Goal: Task Accomplishment & Management: Use online tool/utility

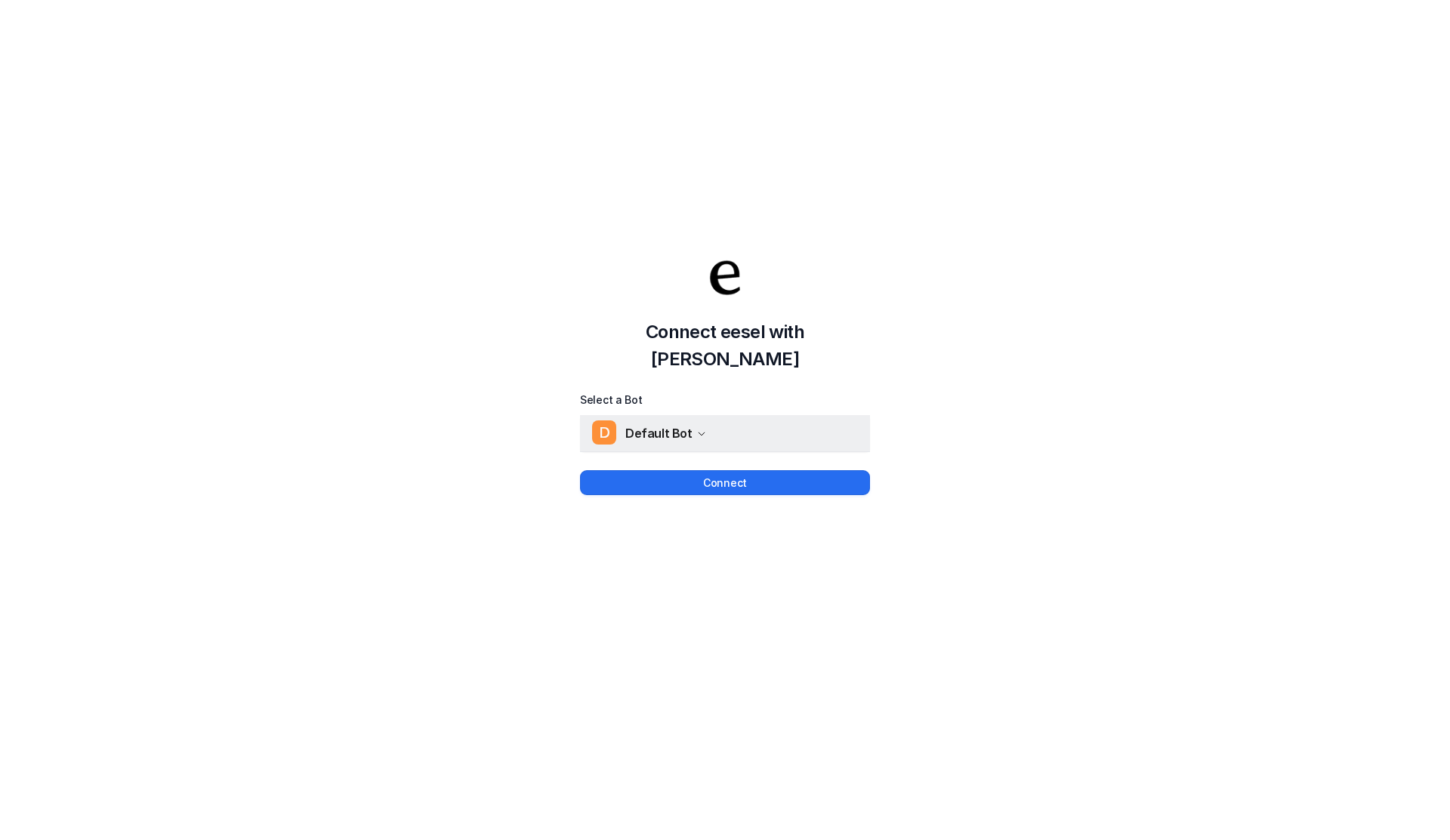
click at [661, 433] on button "D Default Bot" at bounding box center [725, 433] width 290 height 36
click at [675, 488] on div "Connect eesel with Jira Select a Bot D Default Bot D Default Bot Connect" at bounding box center [725, 360] width 1450 height 840
click at [675, 475] on button "Connect" at bounding box center [725, 483] width 290 height 25
click at [656, 470] on button "Connect" at bounding box center [725, 483] width 290 height 25
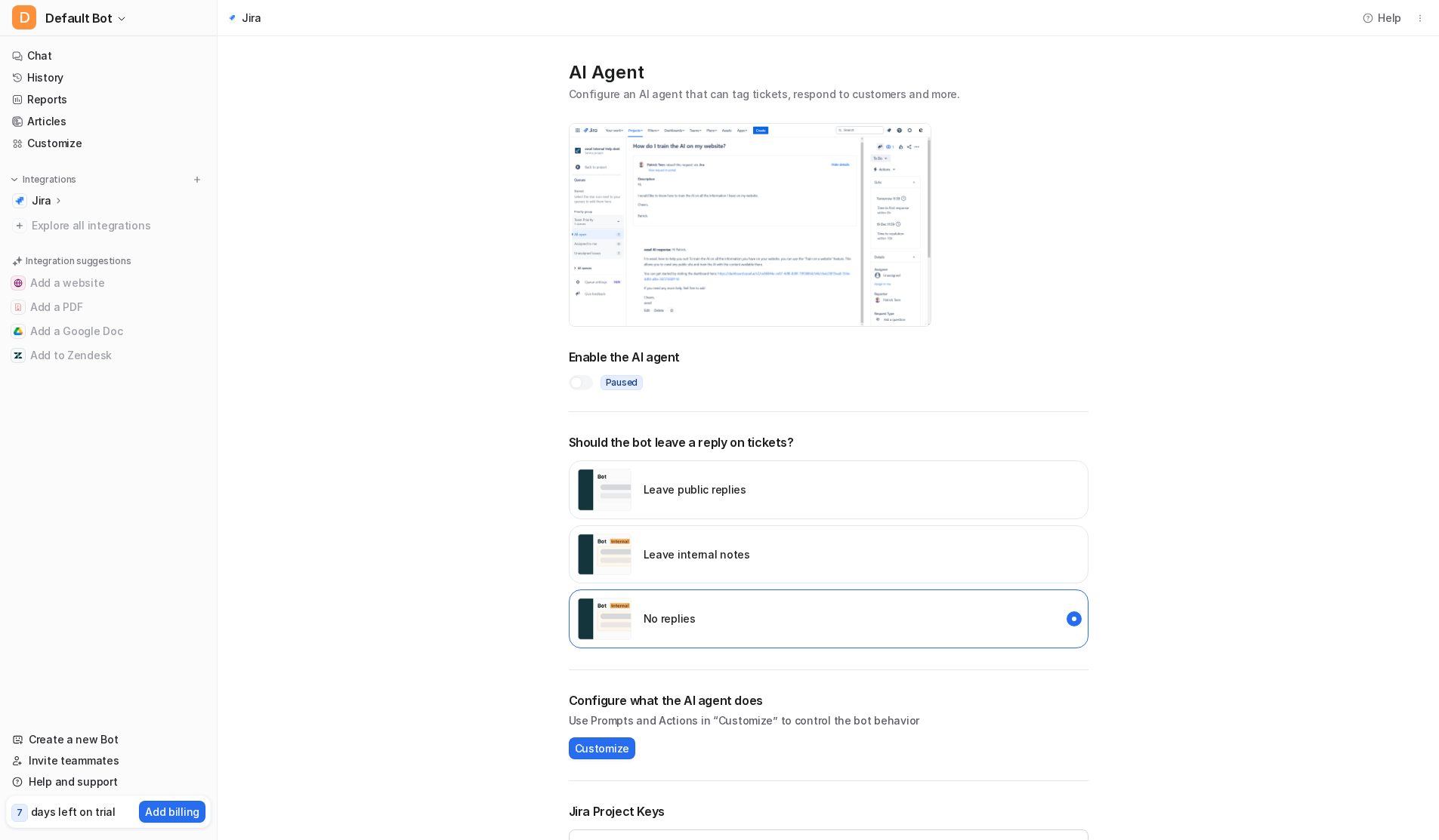
scroll to position [111, 0]
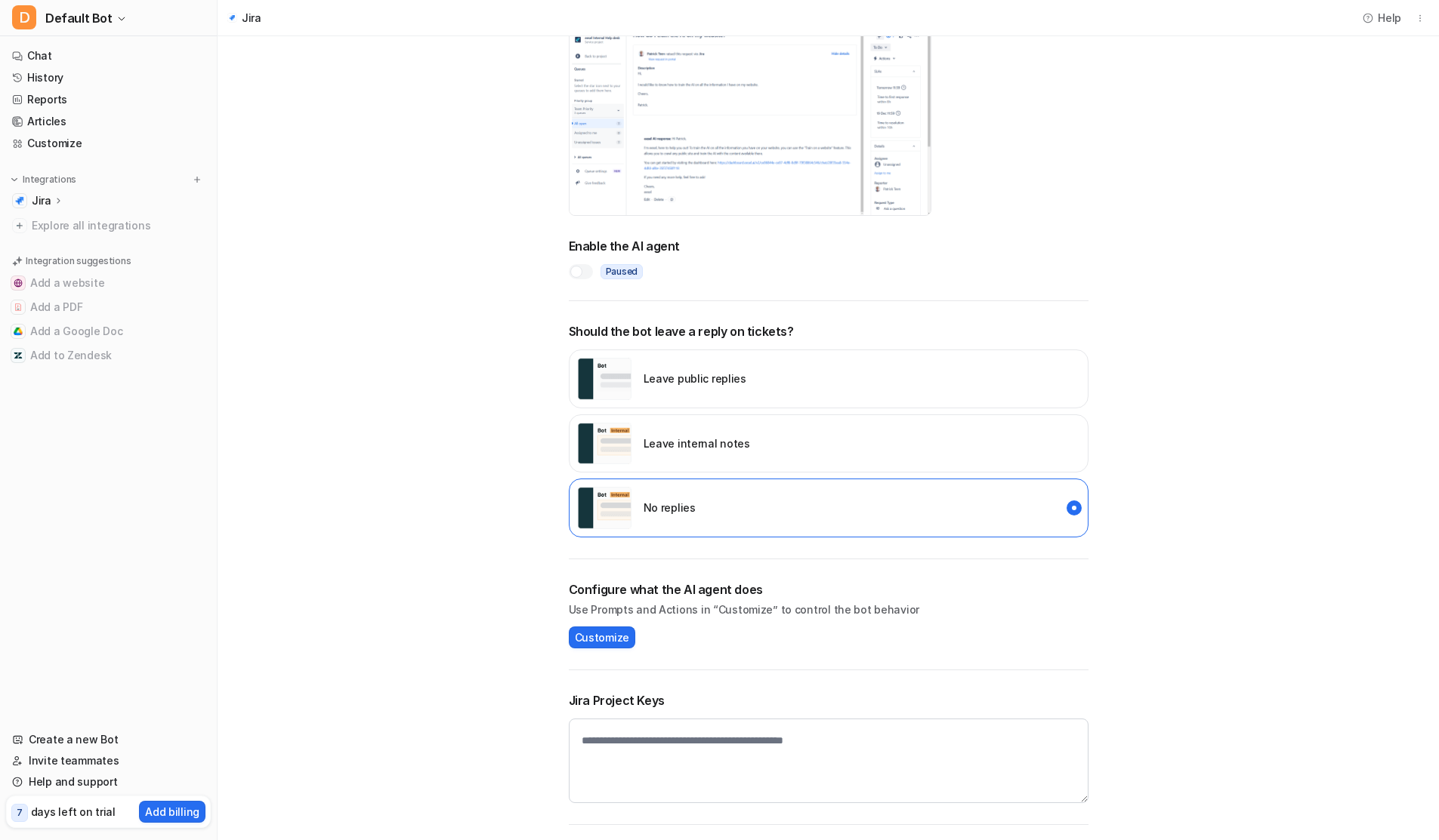
click at [60, 204] on icon at bounding box center [58, 201] width 11 height 12
click at [77, 270] on p "AI Agent" at bounding box center [66, 266] width 45 height 15
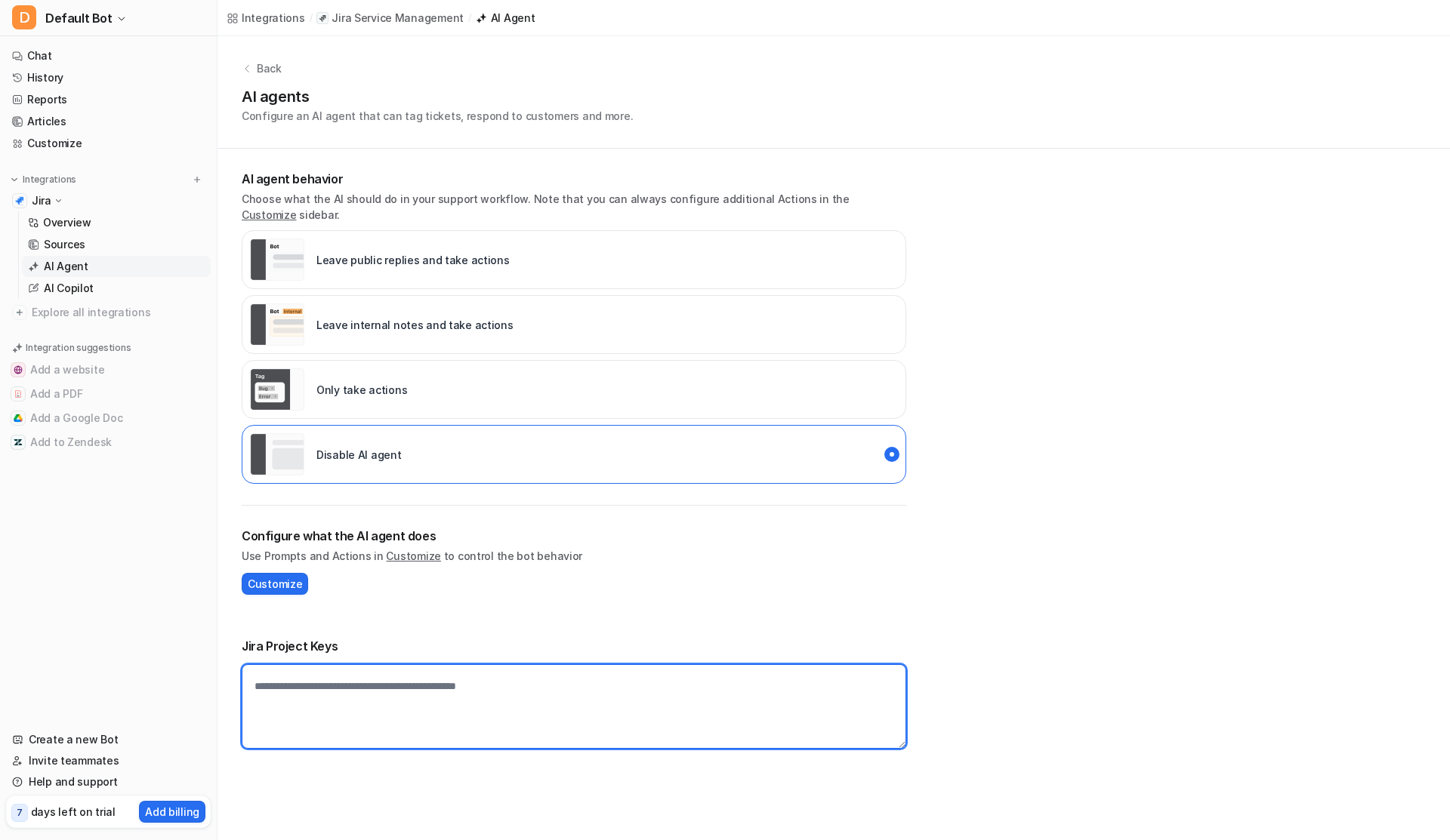
click at [430, 664] on textarea at bounding box center [574, 707] width 665 height 84
type textarea "*****"
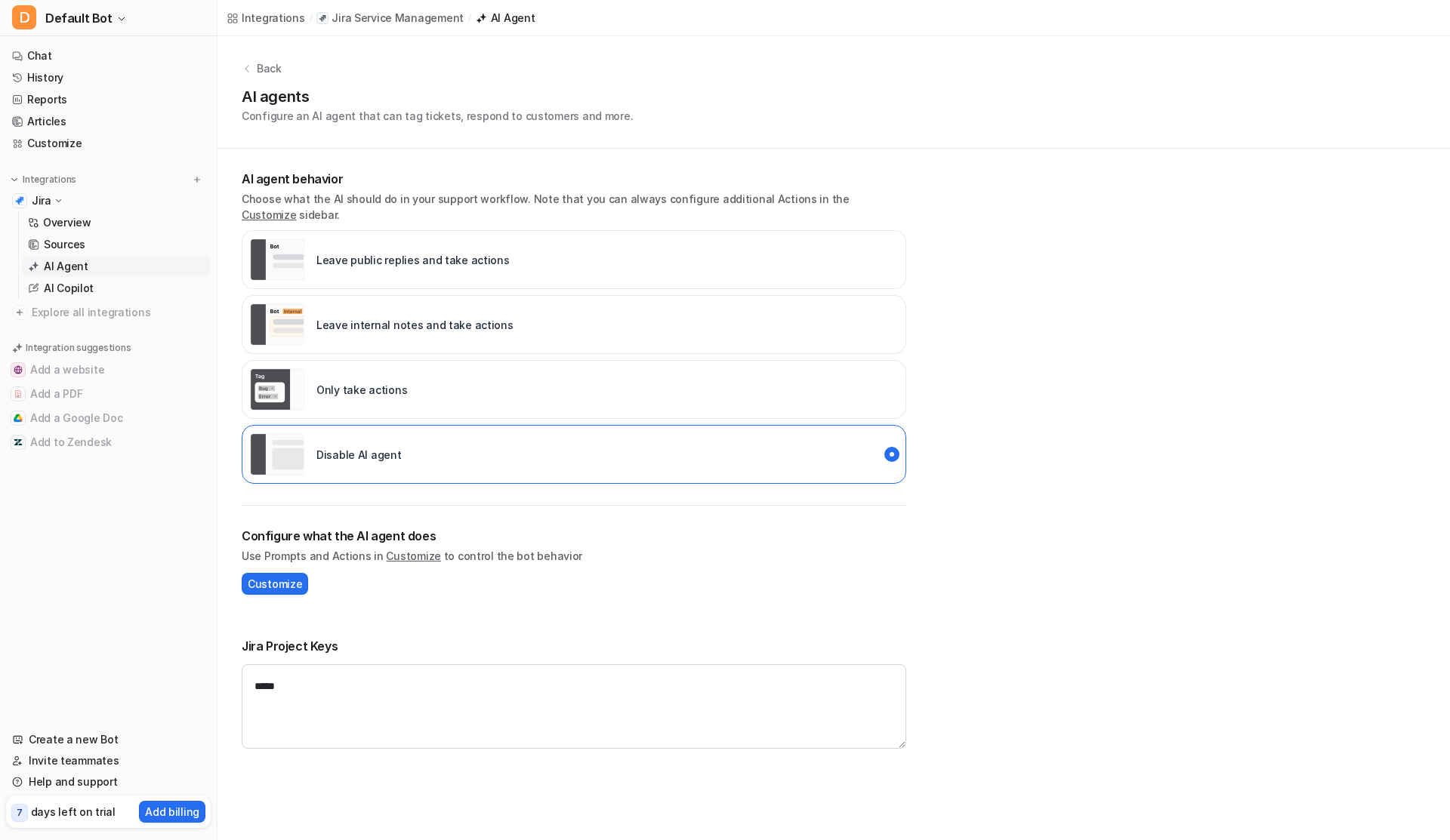
click at [367, 253] on p "Leave public replies and take actions" at bounding box center [413, 261] width 193 height 16
click at [1137, 473] on div "Back AI agents Configure an AI agent that can tag tickets, respond to customers…" at bounding box center [834, 403] width 1232 height 734
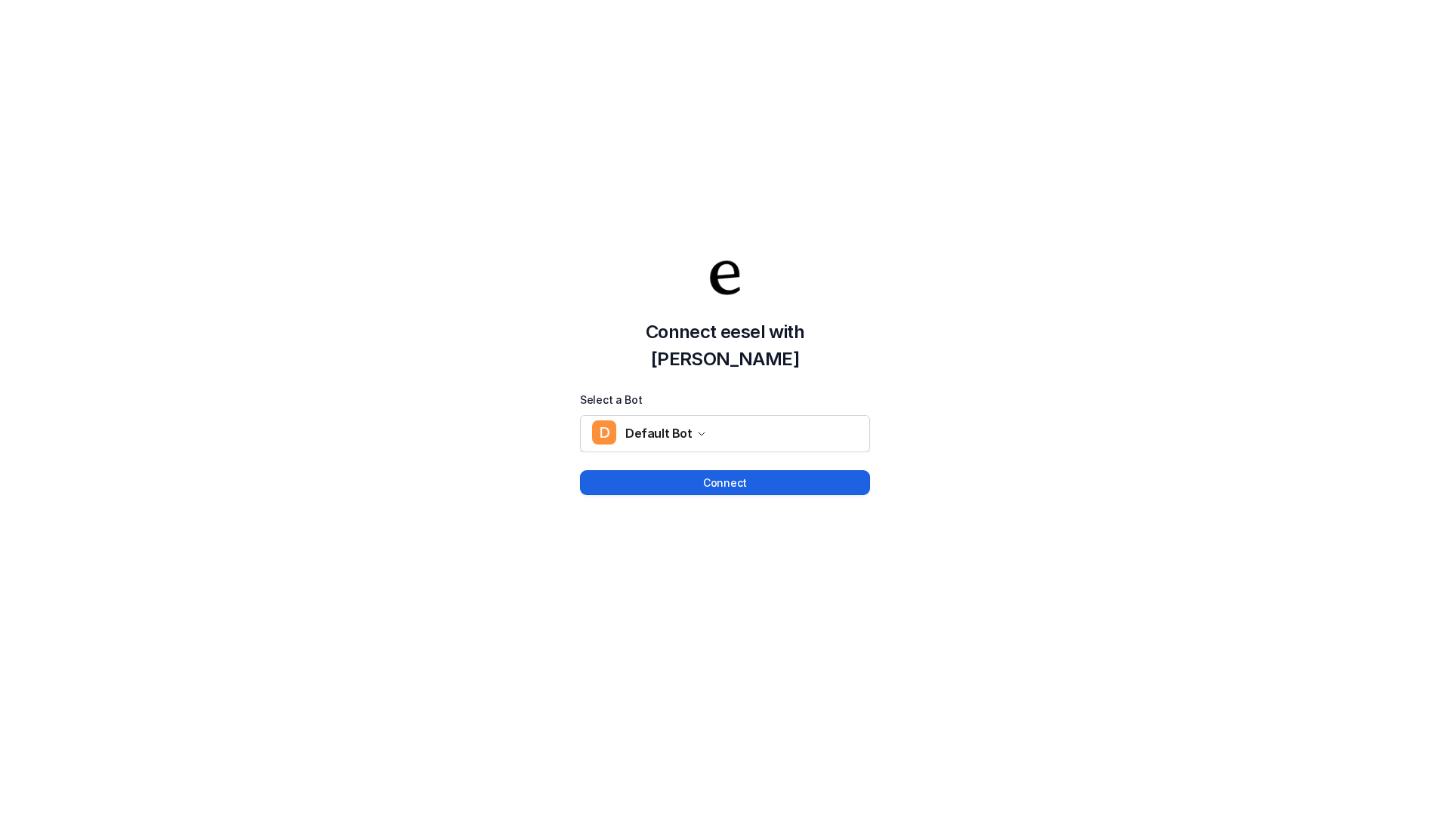
click at [664, 470] on button "Connect" at bounding box center [725, 483] width 290 height 25
click at [673, 423] on span "Default Bot" at bounding box center [658, 433] width 67 height 21
click at [755, 498] on div "Connect eesel with Jira Select a Bot D Default Bot D Default Bot Connect" at bounding box center [725, 360] width 1450 height 840
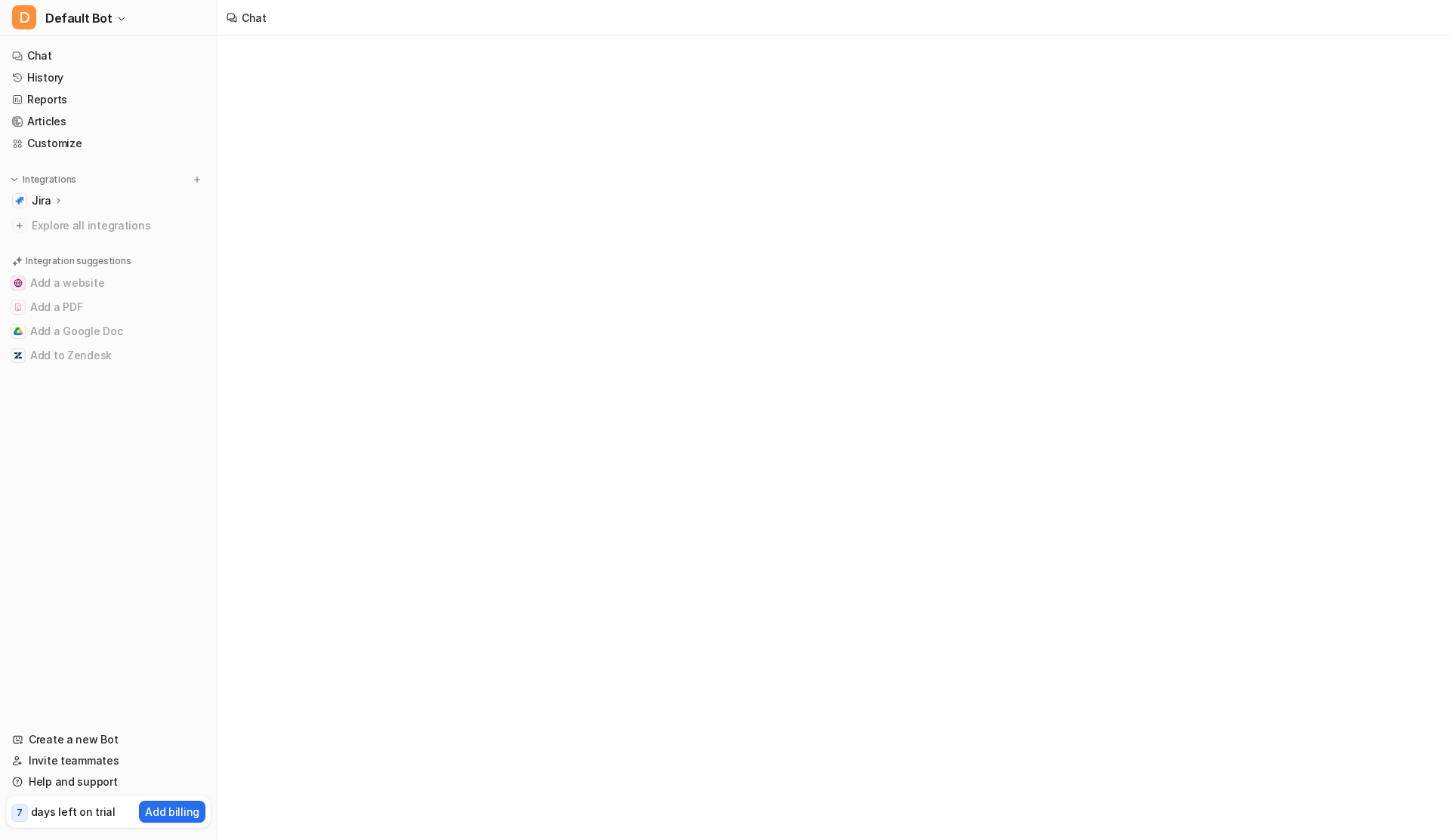
click at [47, 17] on span "Default Bot" at bounding box center [79, 18] width 67 height 21
type textarea "**********"
click at [76, 84] on link "Create a new bot" at bounding box center [121, 82] width 209 height 25
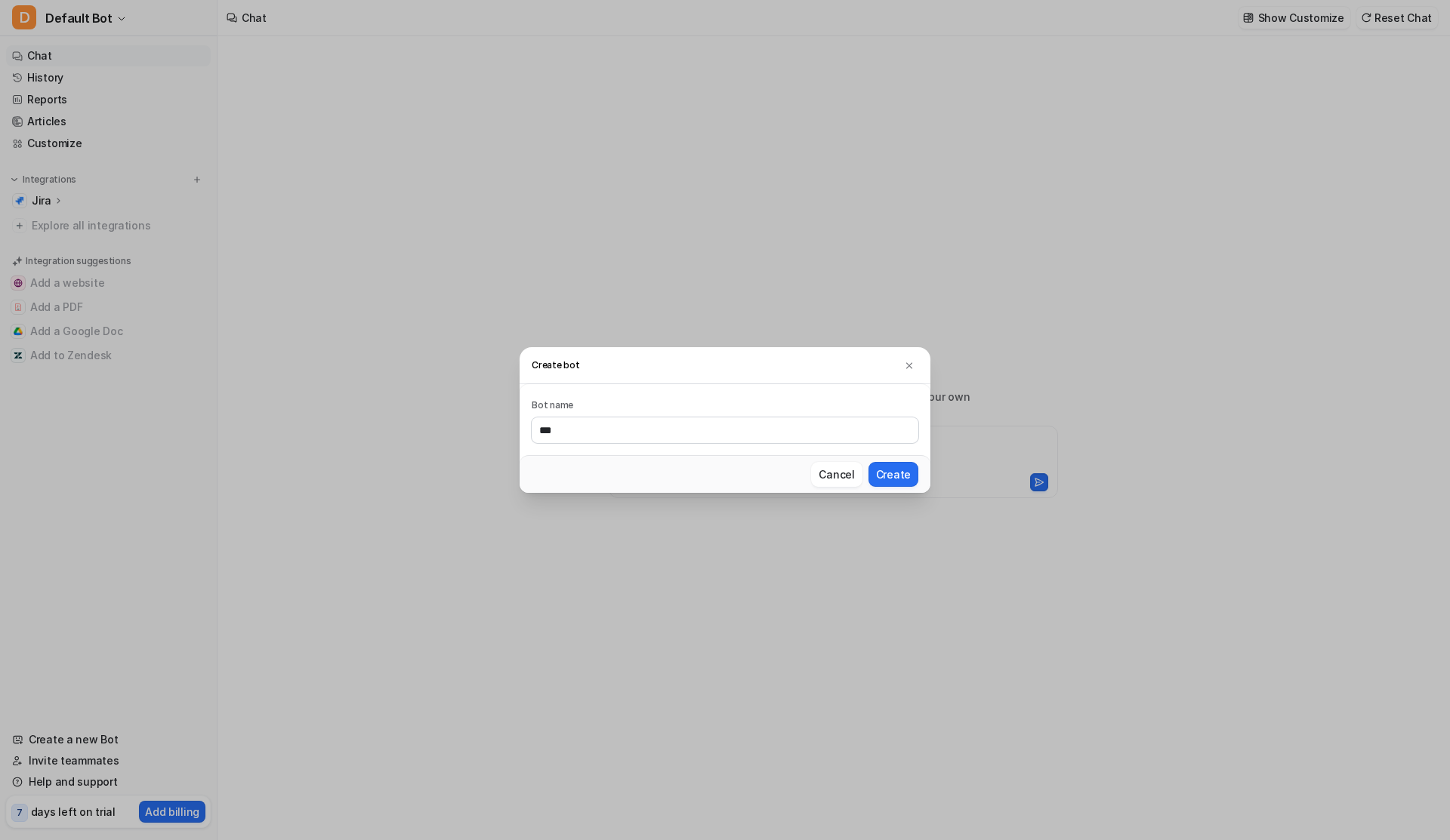
type input "***"
click at [869, 462] on button "Create" at bounding box center [894, 475] width 50 height 25
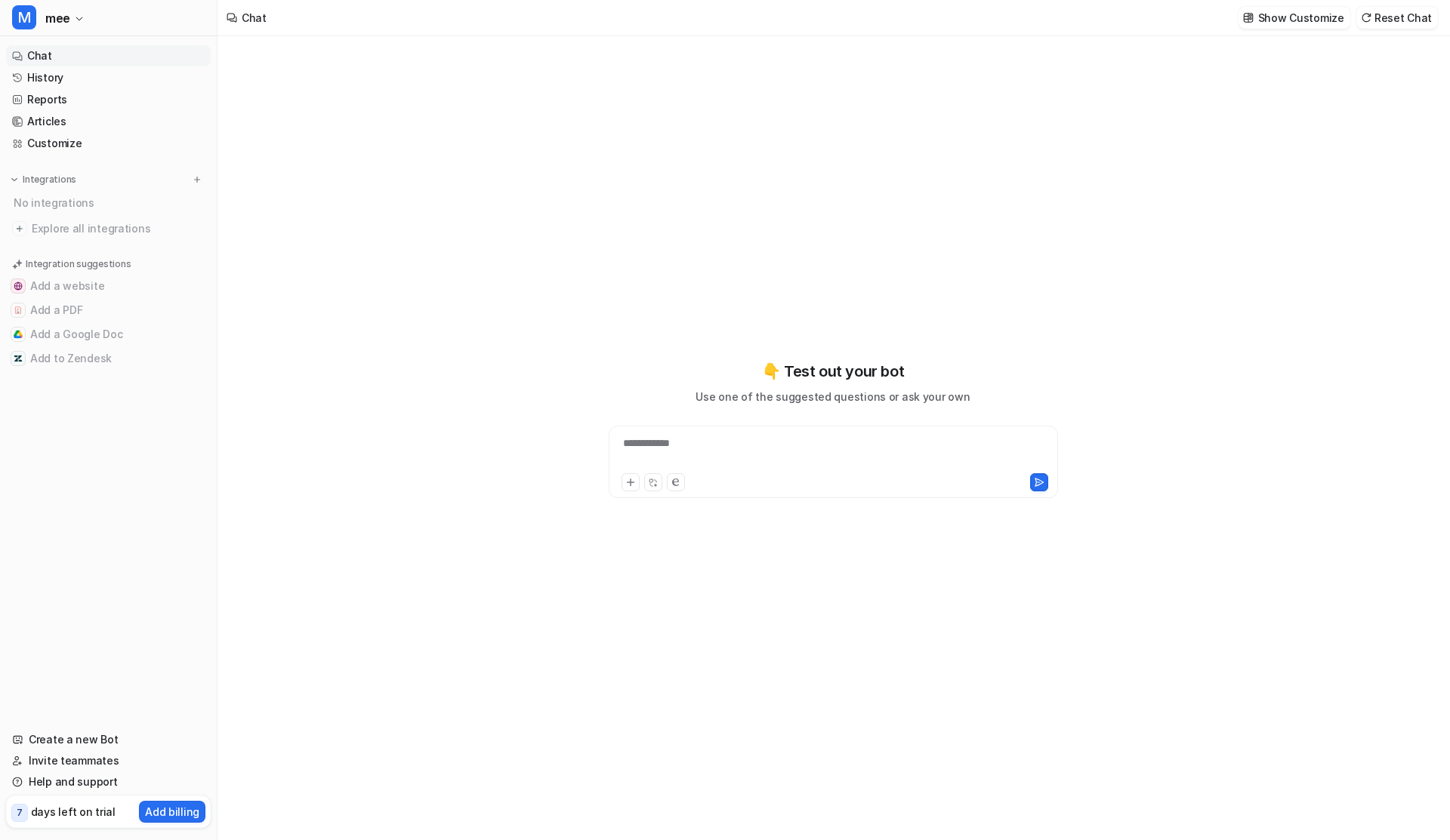
type textarea "**********"
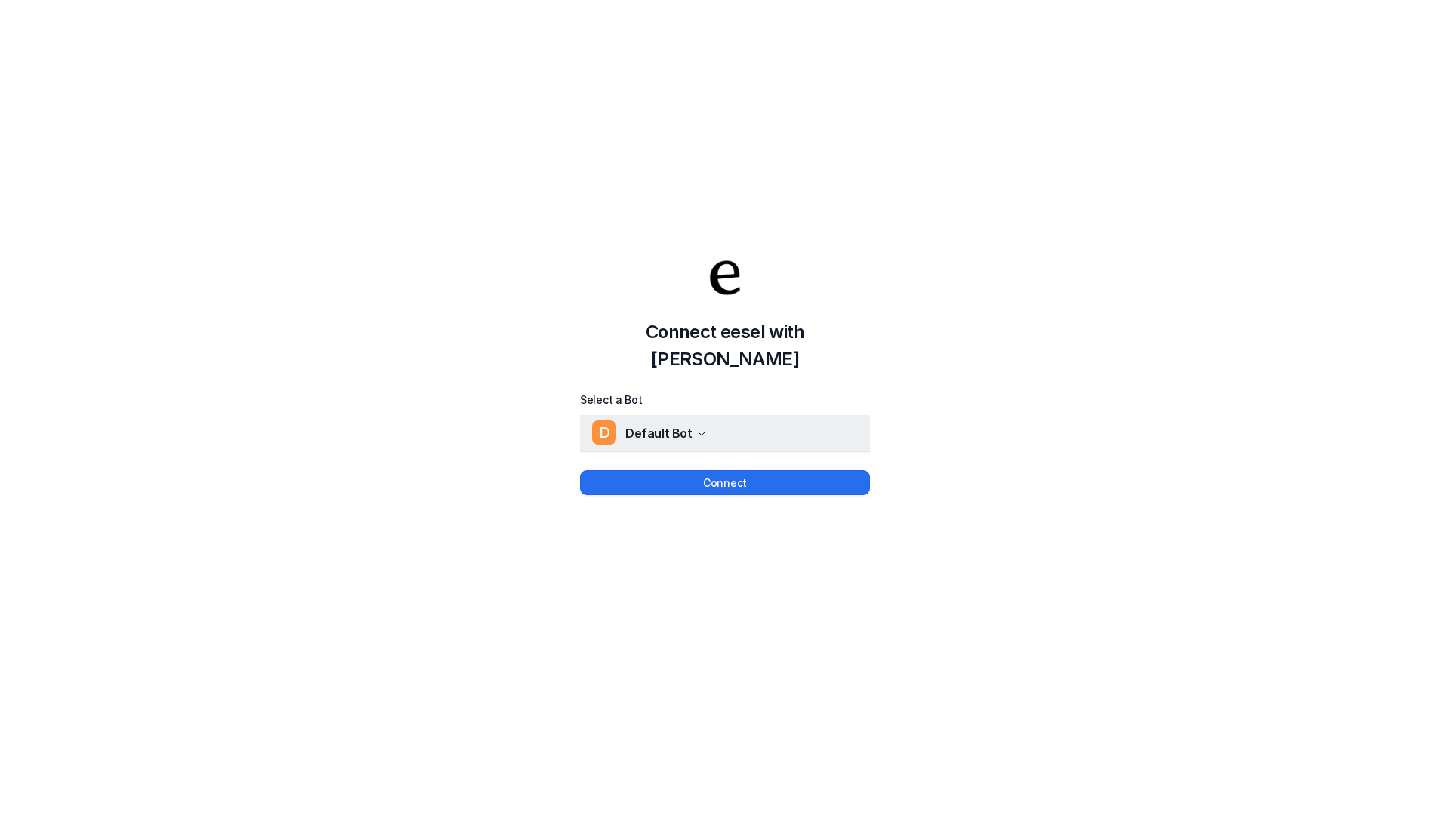
click at [652, 432] on button "D Default Bot" at bounding box center [725, 433] width 290 height 36
click at [659, 490] on link "M mee" at bounding box center [700, 498] width 209 height 25
click at [660, 476] on button "Connect" at bounding box center [725, 483] width 290 height 25
